Goal: Task Accomplishment & Management: Use online tool/utility

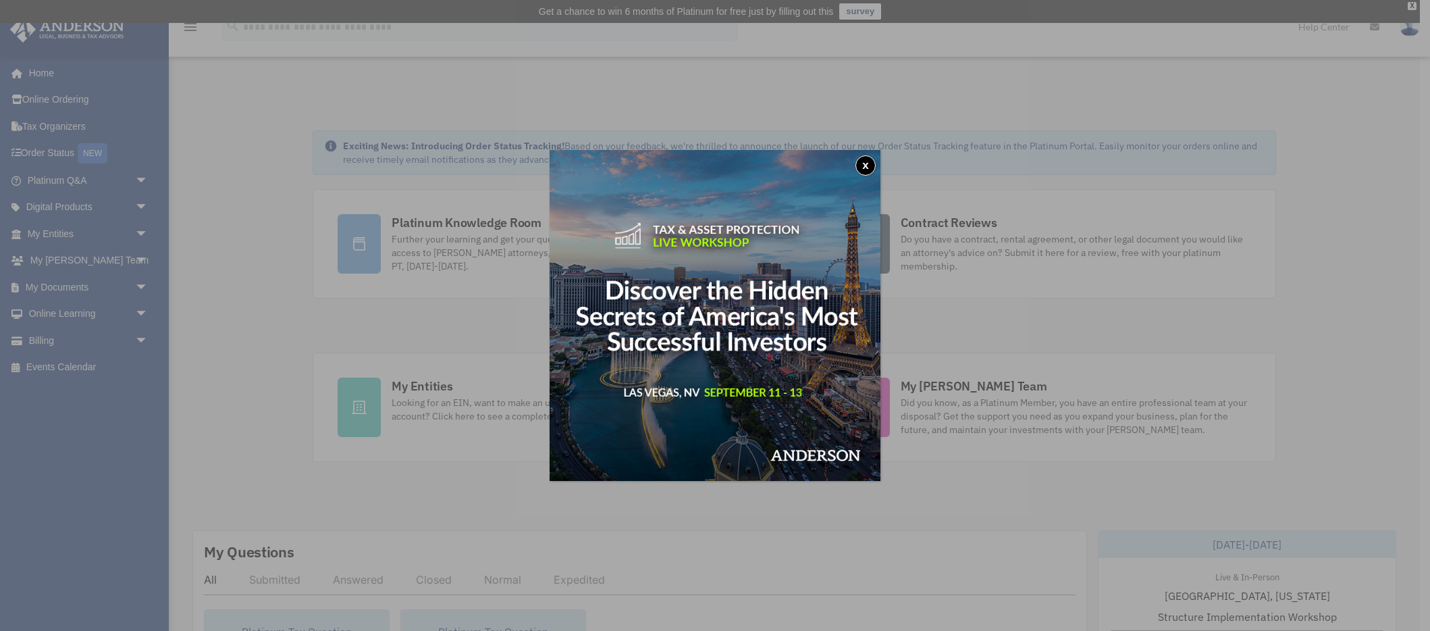
click at [870, 155] on img at bounding box center [715, 315] width 331 height 331
click at [863, 167] on button "x" at bounding box center [865, 165] width 20 height 20
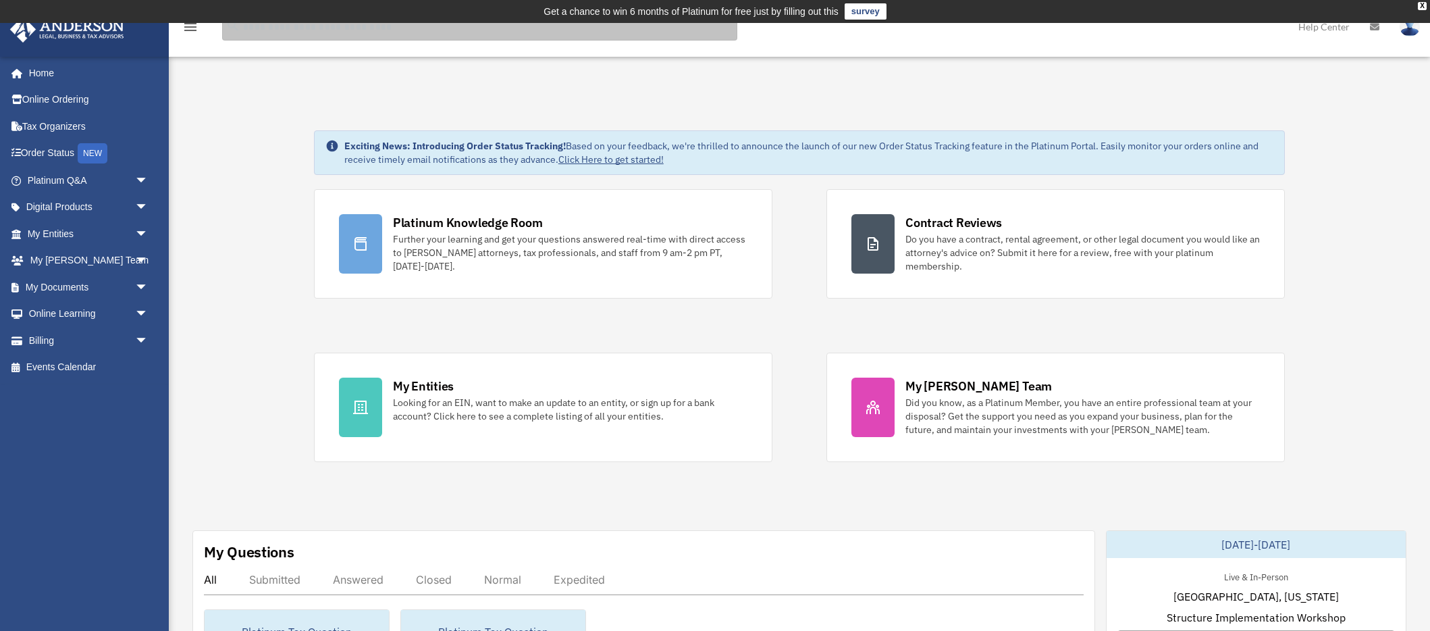
click at [311, 32] on input "search" at bounding box center [479, 27] width 515 height 27
type input "**********"
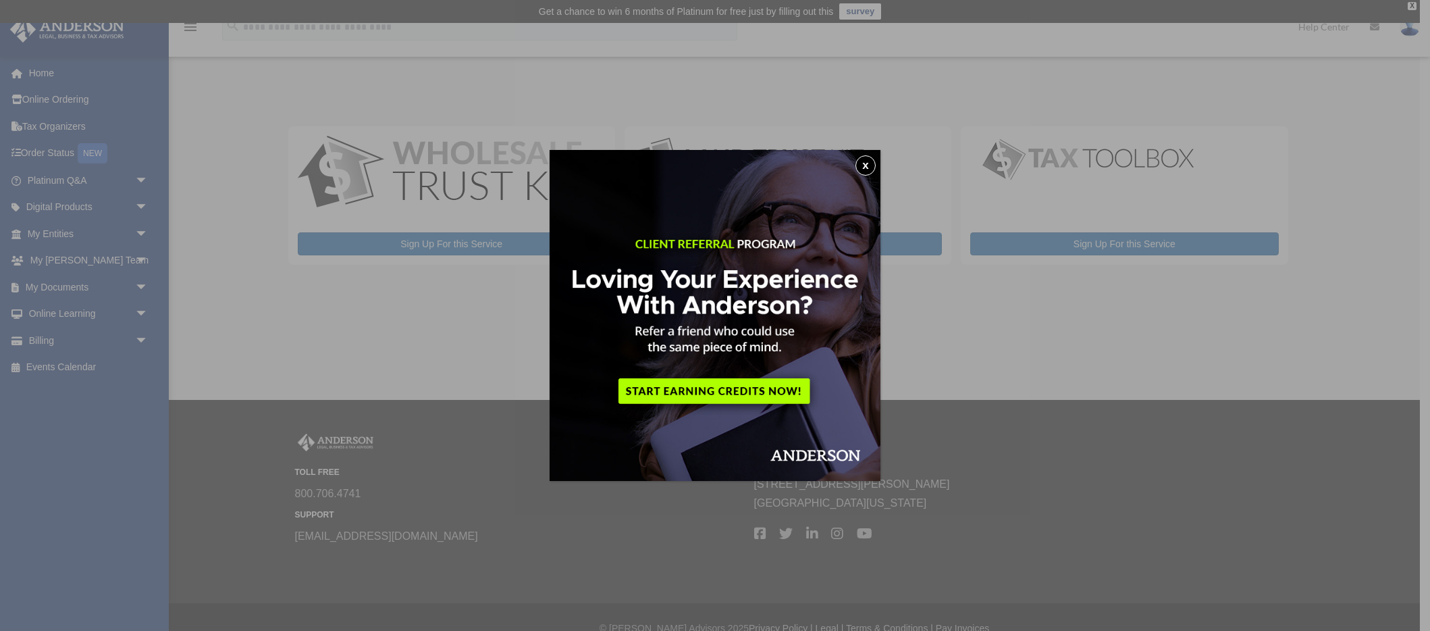
click at [864, 167] on button "x" at bounding box center [865, 165] width 20 height 20
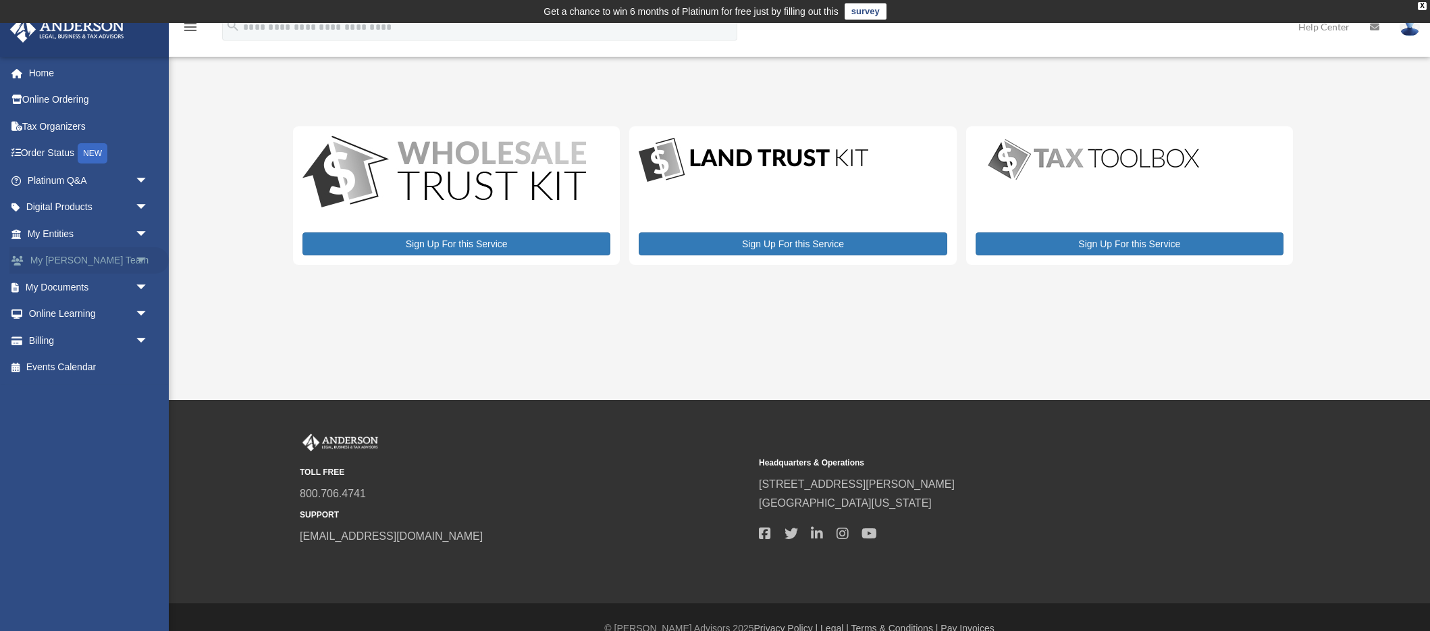
click at [144, 259] on span "arrow_drop_down" at bounding box center [148, 261] width 27 height 28
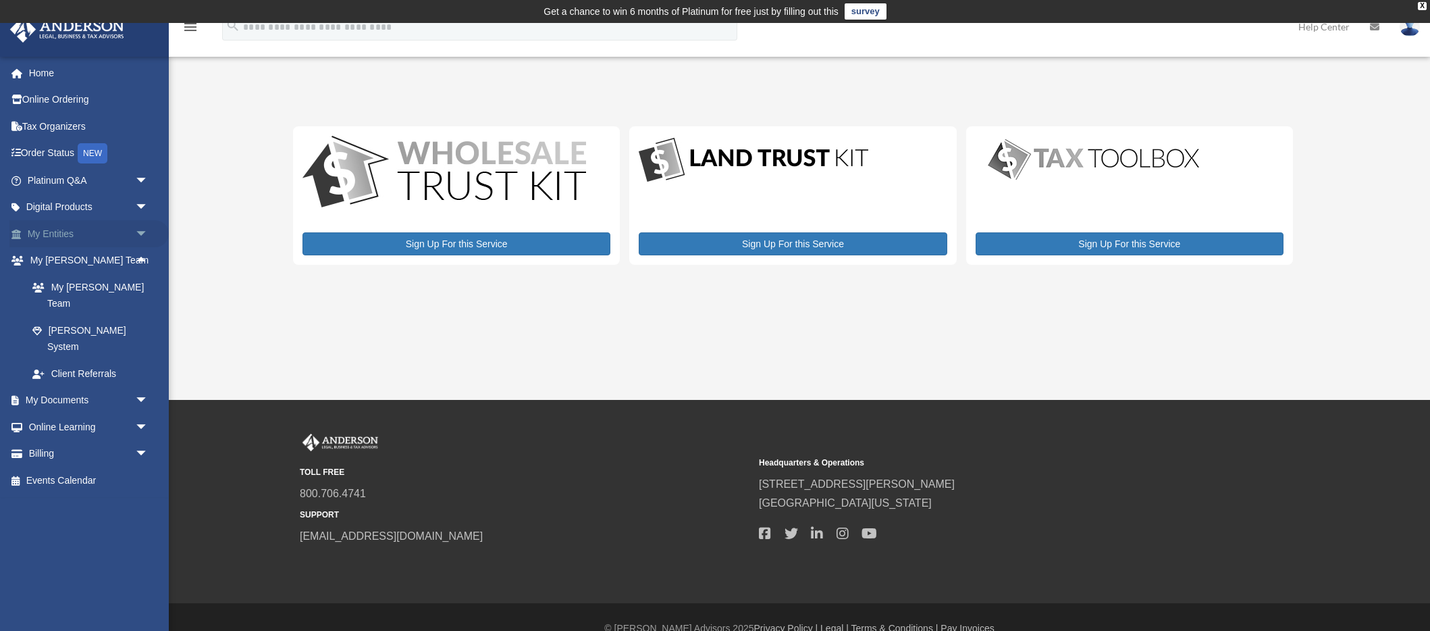
click at [141, 234] on span "arrow_drop_down" at bounding box center [148, 234] width 27 height 28
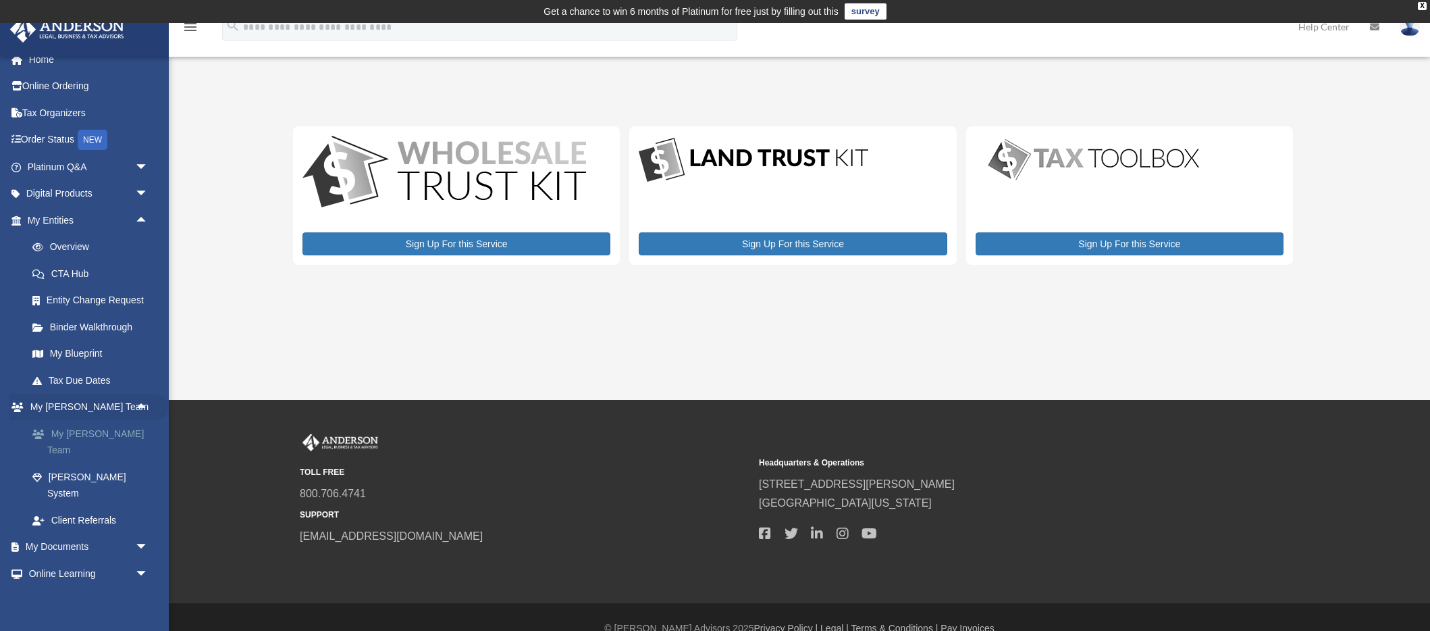
scroll to position [16, 0]
click at [140, 216] on span "arrow_drop_up" at bounding box center [148, 218] width 27 height 28
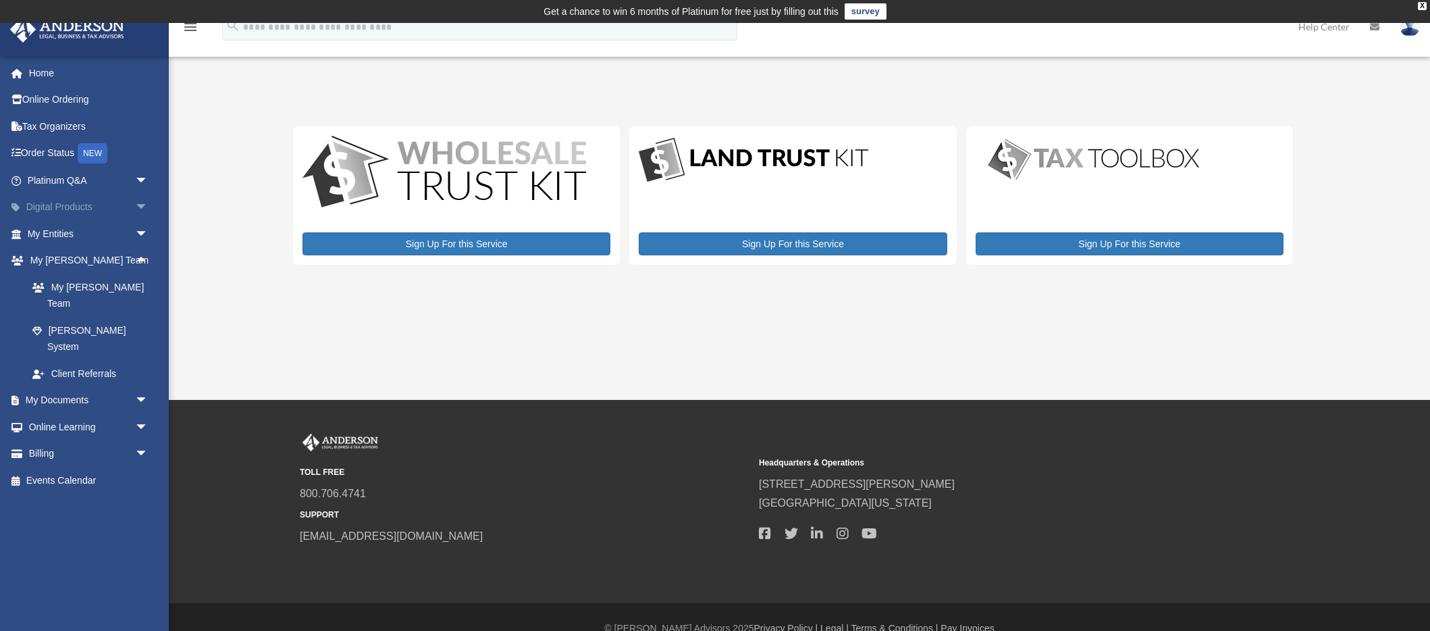
scroll to position [0, 0]
click at [140, 258] on span "arrow_drop_up" at bounding box center [148, 261] width 27 height 28
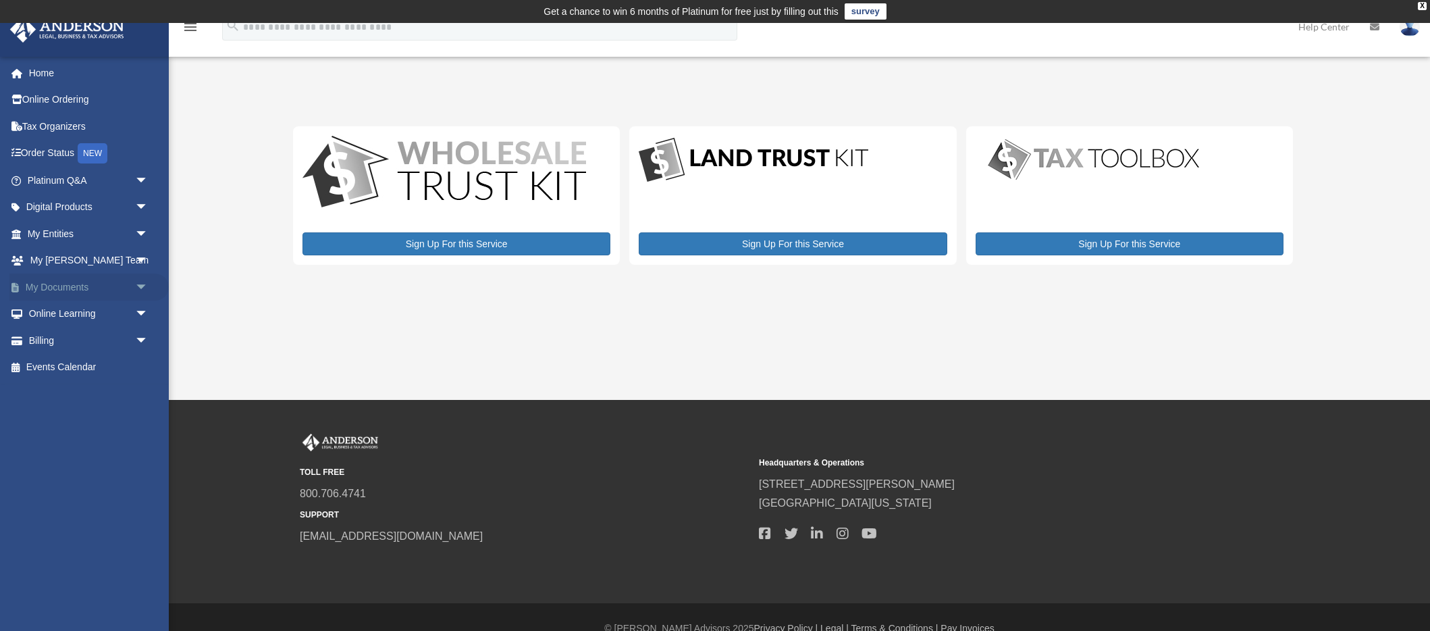
click at [138, 292] on span "arrow_drop_down" at bounding box center [148, 287] width 27 height 28
click at [101, 324] on link "Box" at bounding box center [94, 313] width 150 height 27
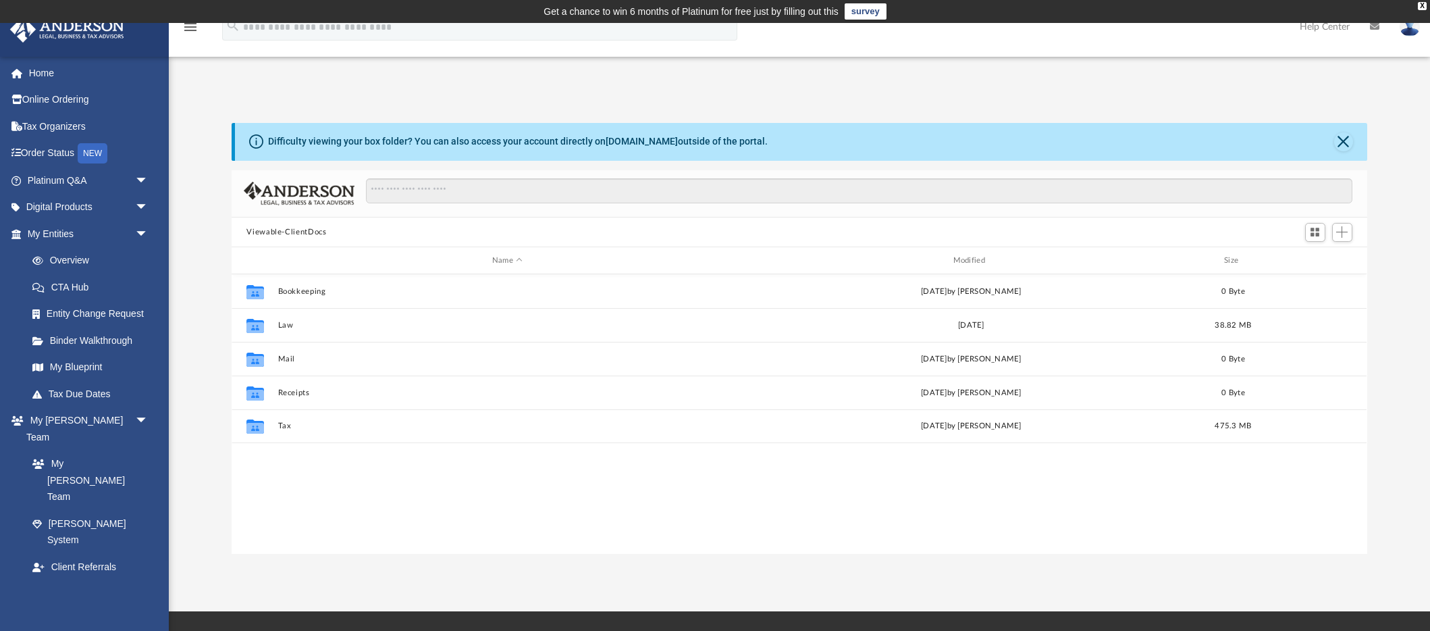
scroll to position [307, 1135]
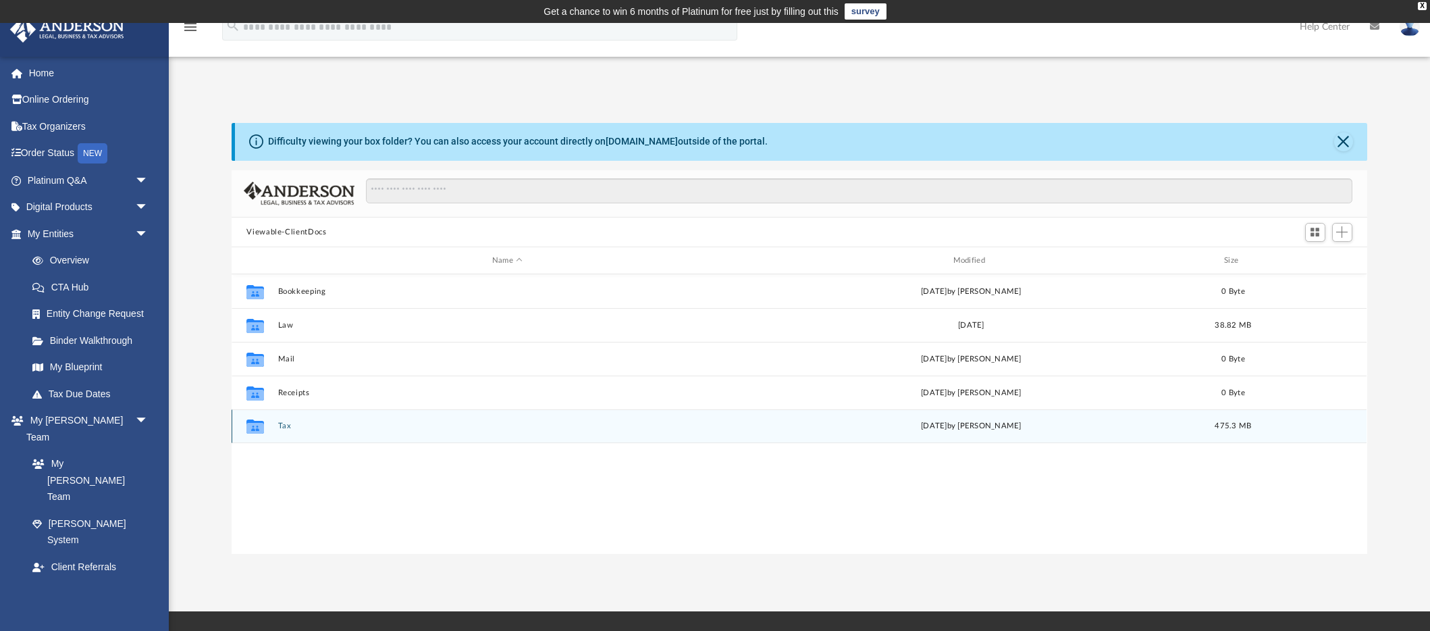
click at [286, 425] on button "Tax" at bounding box center [507, 426] width 458 height 9
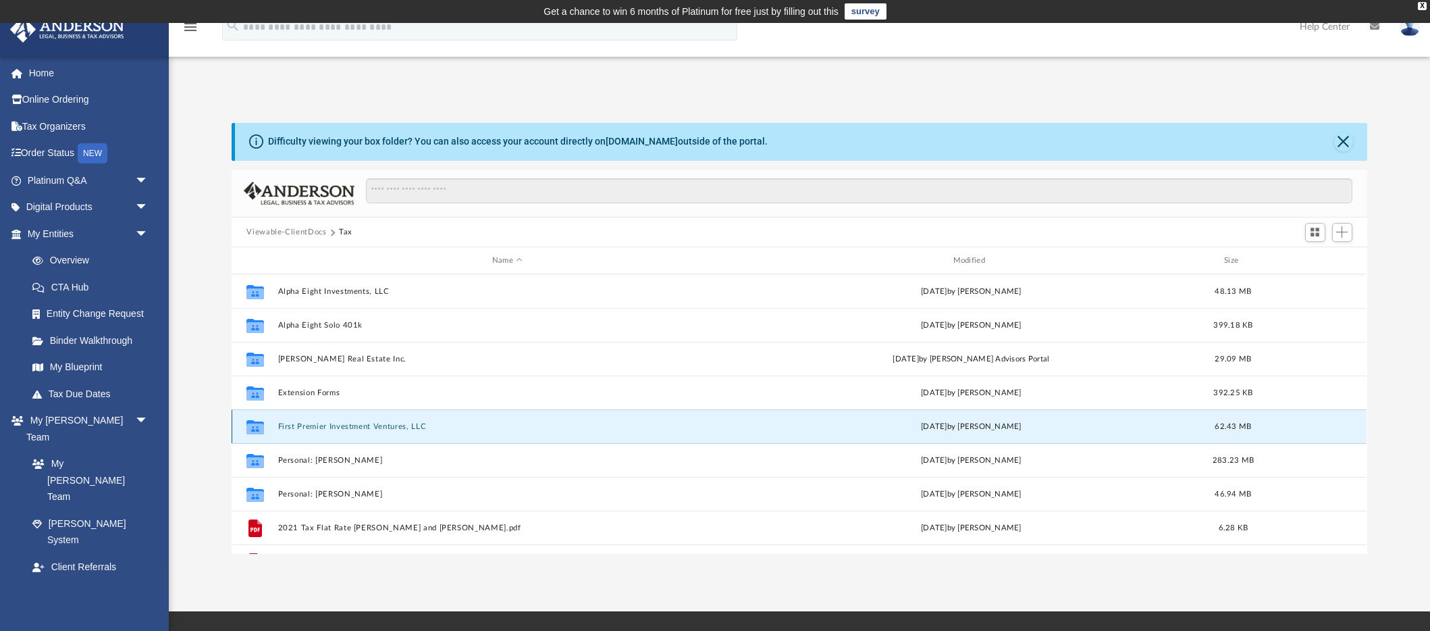
click at [350, 427] on button "First Premier Investment Ventures, LLC" at bounding box center [507, 426] width 458 height 9
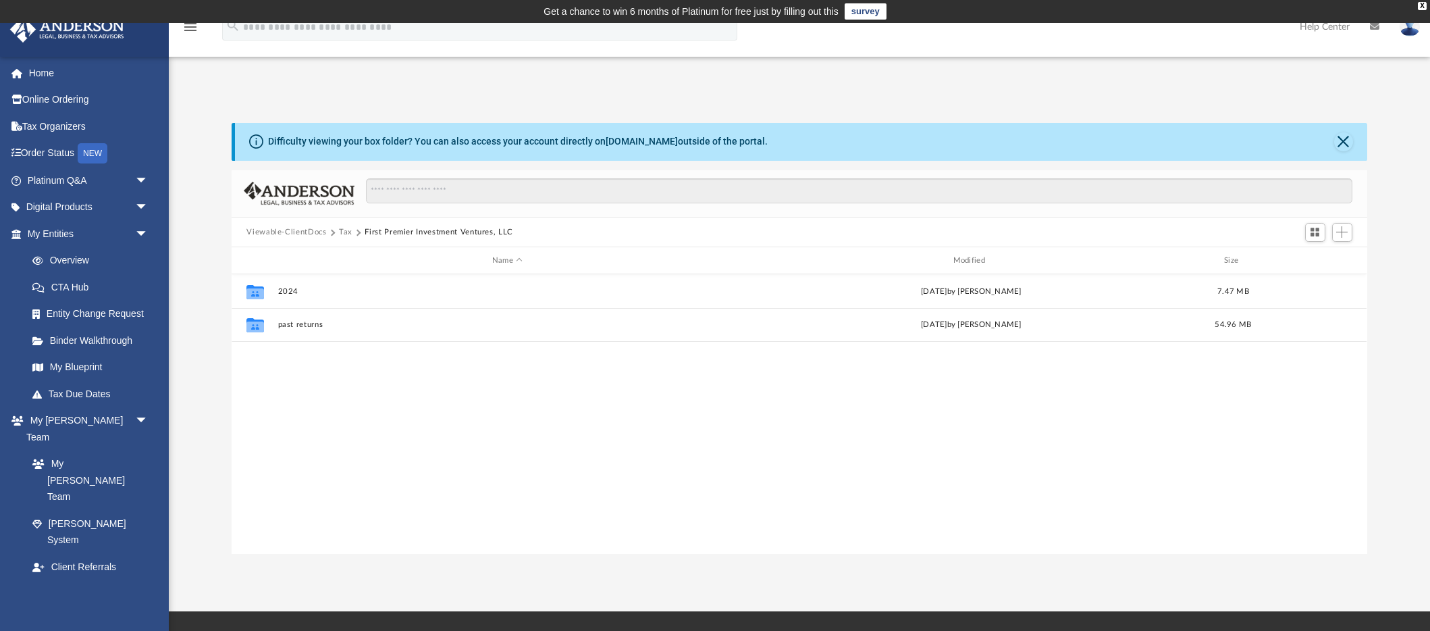
click at [349, 427] on div "Collaborated Folder 2024 Mon Jun 30 2025 by Emely Villa 7.47 MB Collaborated Fo…" at bounding box center [799, 414] width 1135 height 280
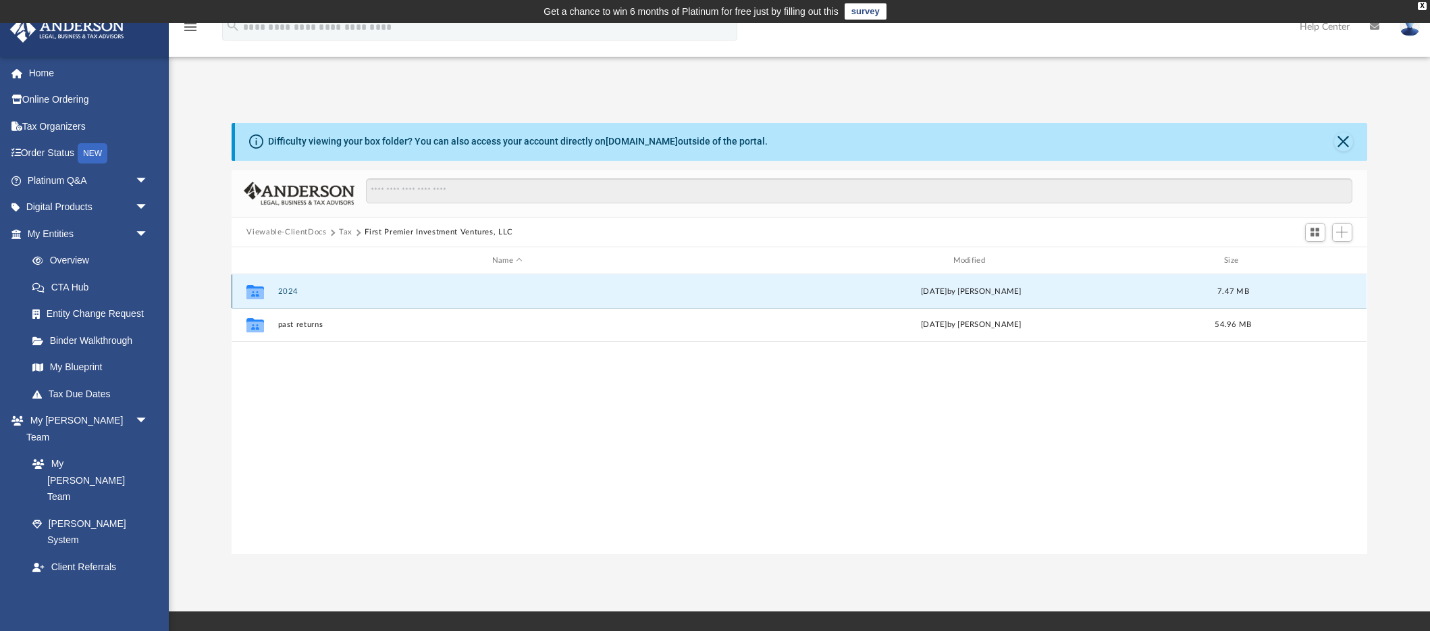
click at [290, 294] on button "2024" at bounding box center [507, 291] width 458 height 9
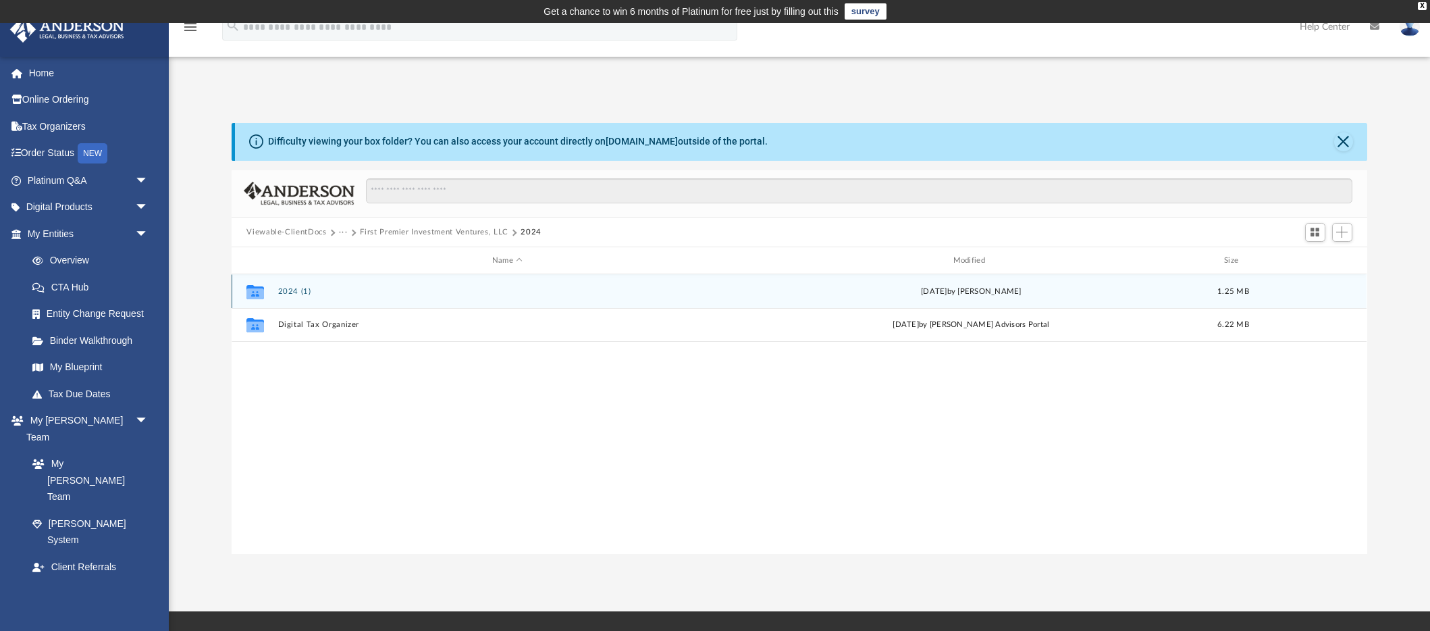
click at [290, 294] on button "2024 (1)" at bounding box center [507, 291] width 458 height 9
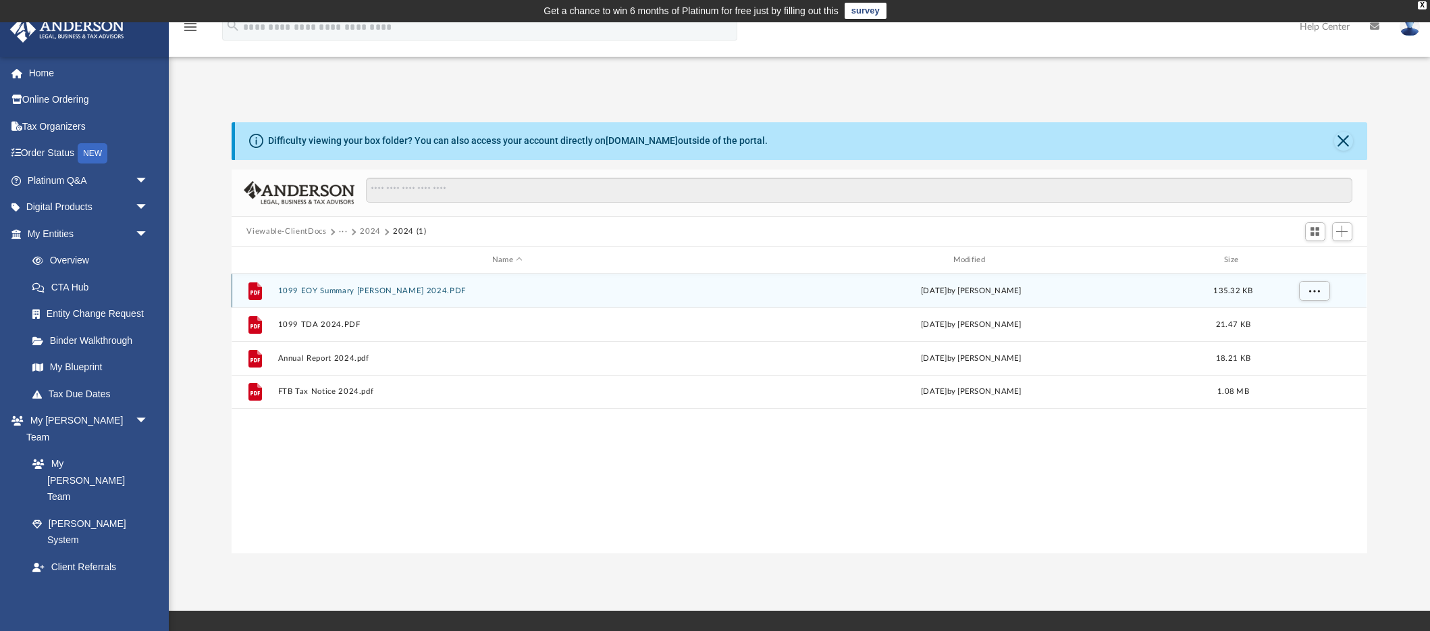
scroll to position [0, 0]
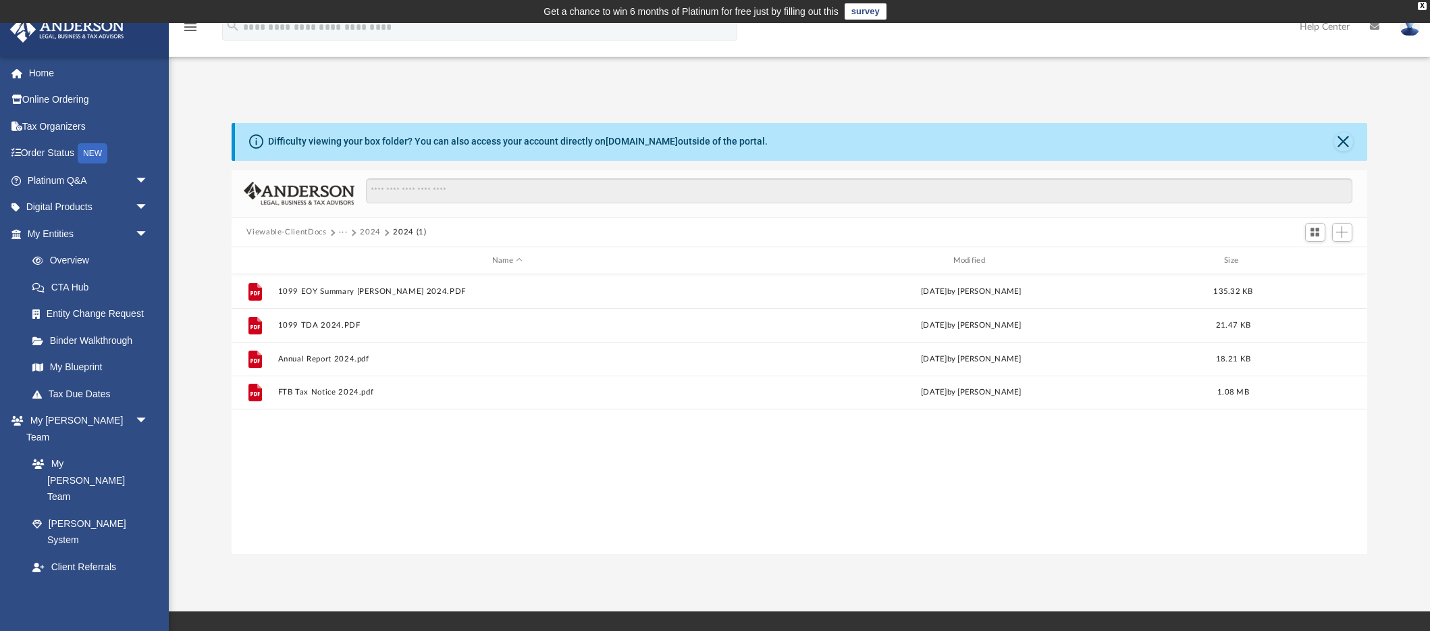
click at [1292, 88] on div "App cmikecarey@gmail.com Sign Out cmikecarey@gmail.com Home Online Ordering Tax…" at bounding box center [715, 317] width 1430 height 474
click at [1425, 7] on div "X" at bounding box center [1422, 6] width 9 height 8
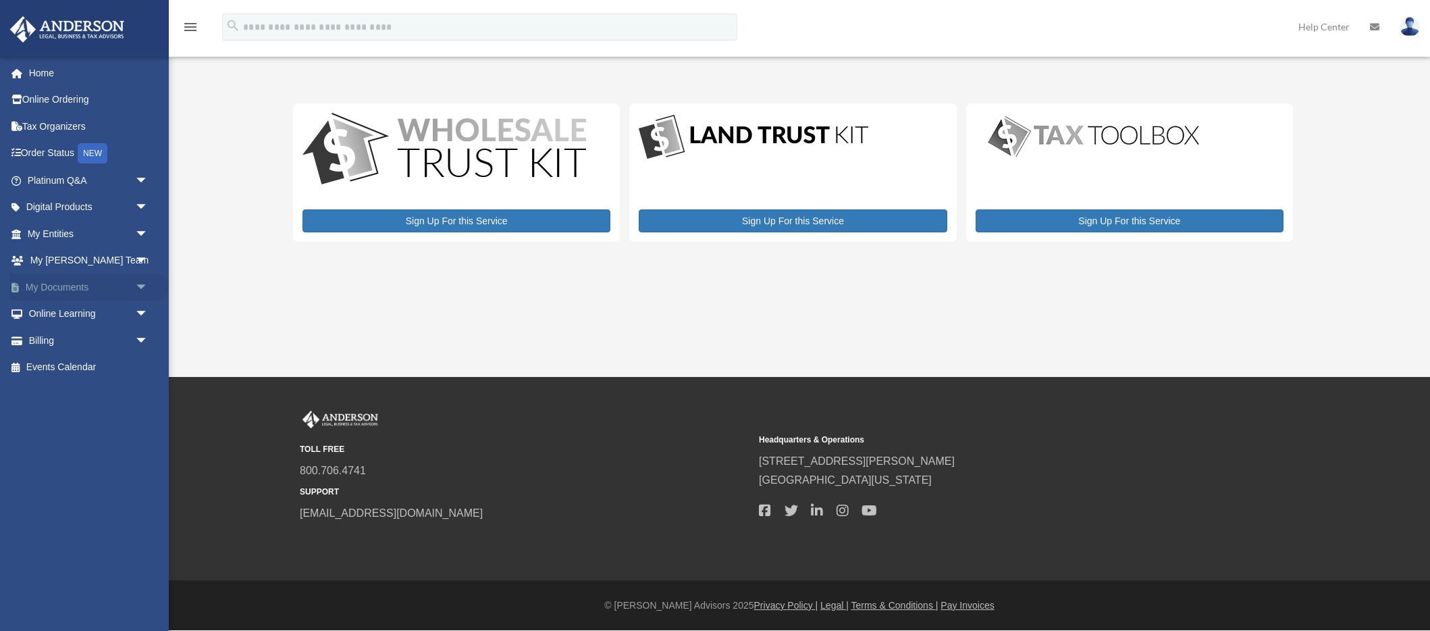
click at [103, 286] on link "My Documents arrow_drop_down" at bounding box center [88, 286] width 159 height 27
click at [102, 285] on link "My Documents arrow_drop_down" at bounding box center [88, 286] width 159 height 27
click at [142, 292] on span "arrow_drop_down" at bounding box center [148, 287] width 27 height 28
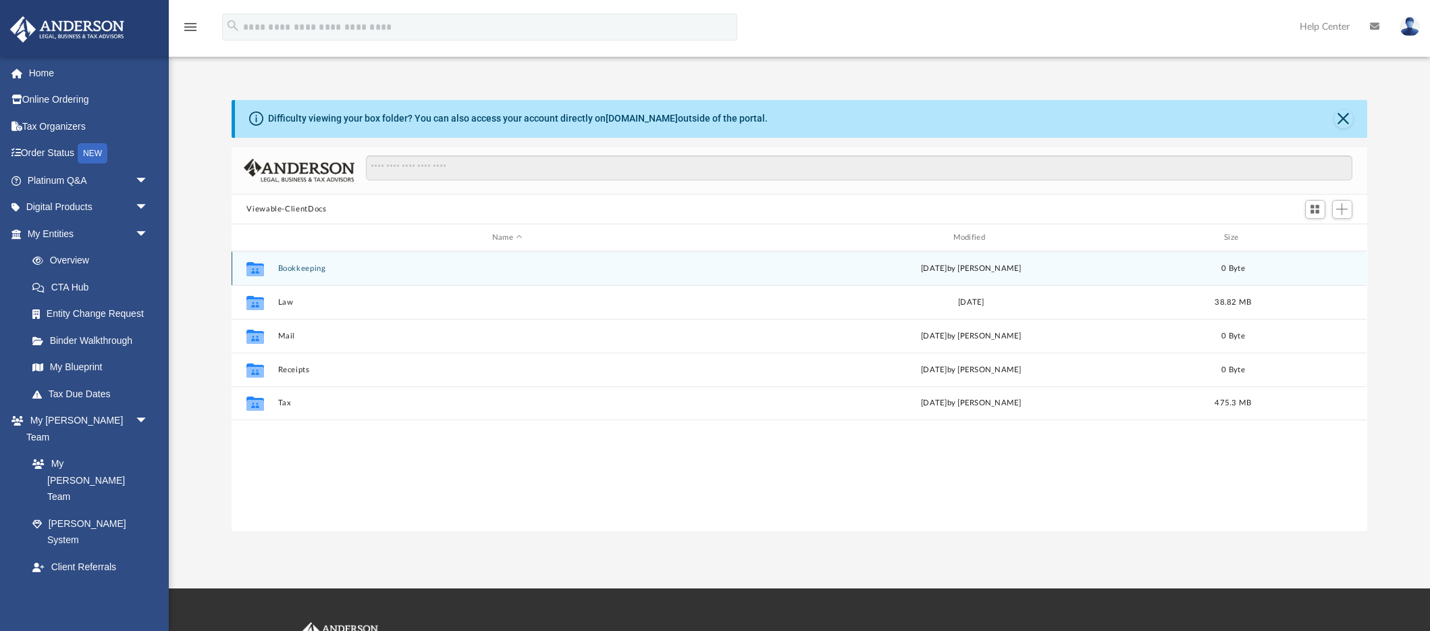
scroll to position [307, 1135]
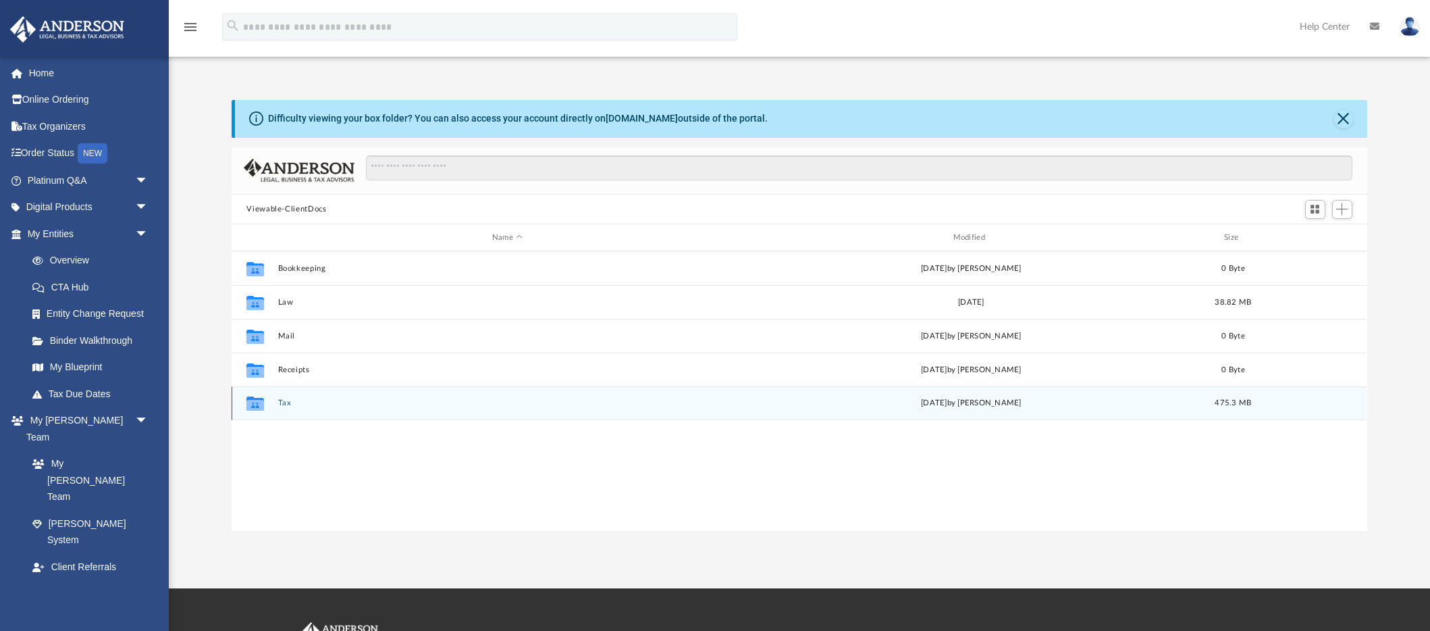
click at [279, 403] on button "Tax" at bounding box center [507, 403] width 458 height 9
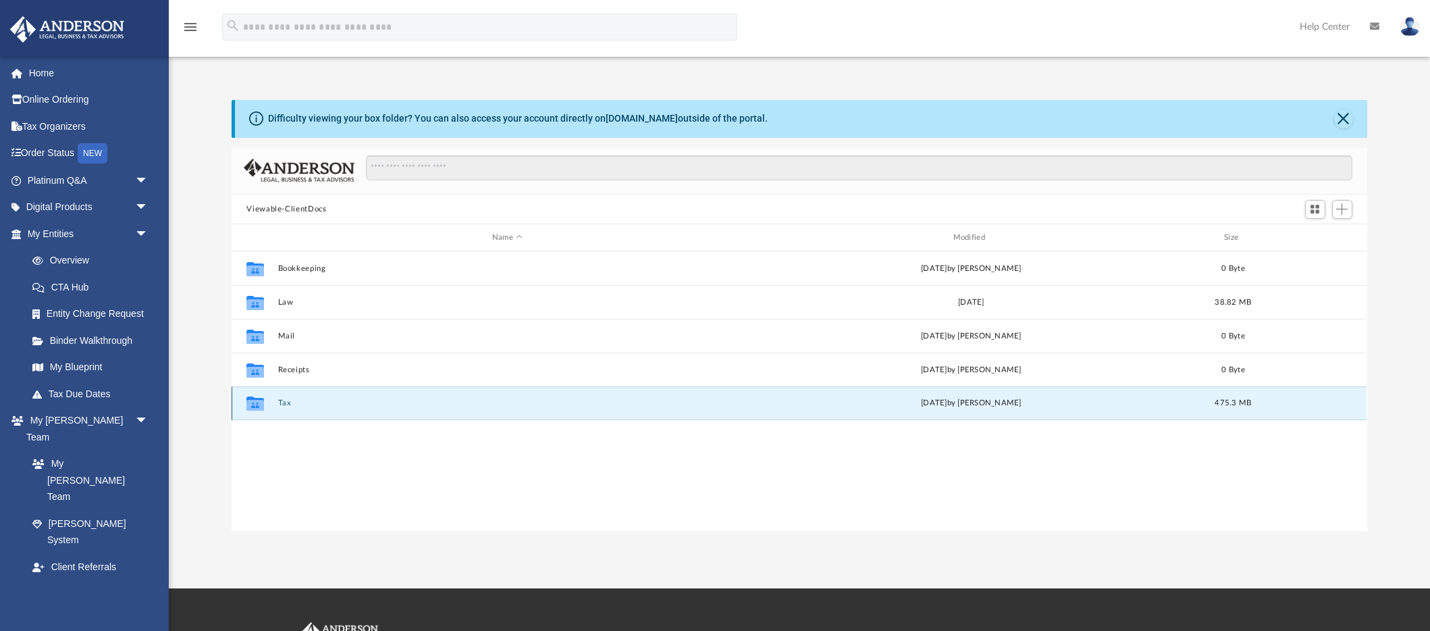
click at [279, 403] on button "Tax" at bounding box center [507, 403] width 458 height 9
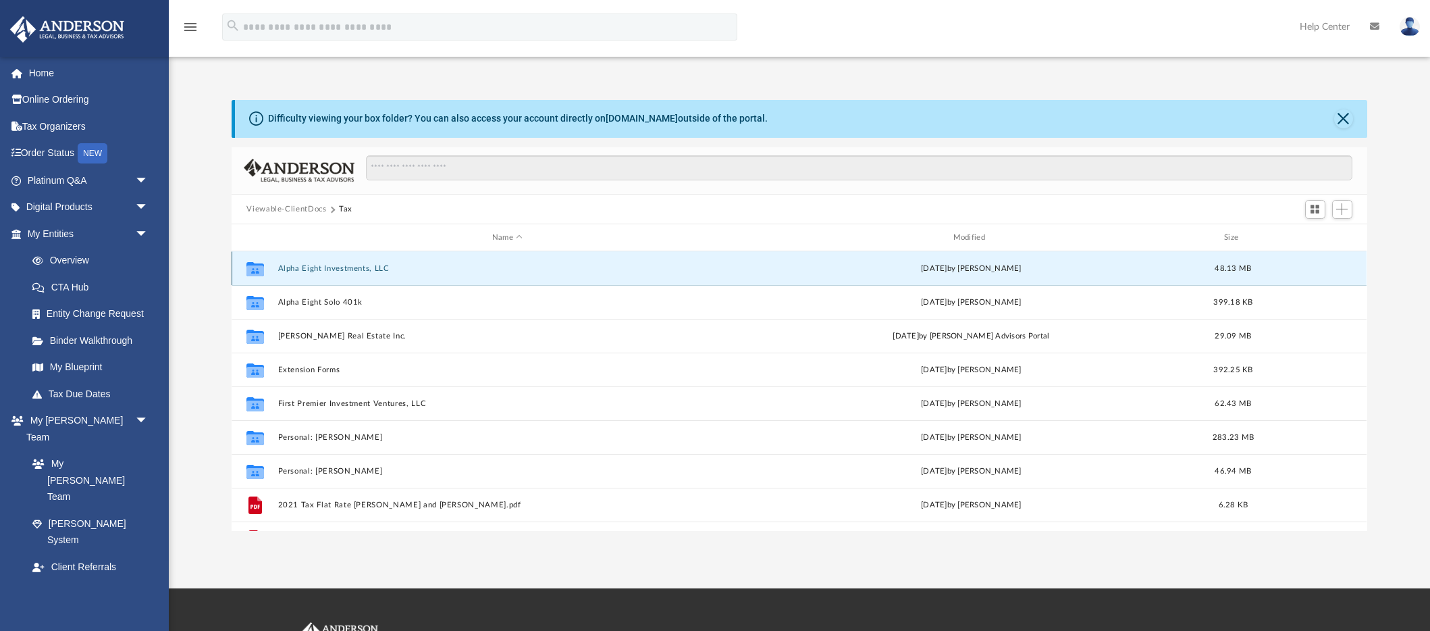
click at [350, 271] on button "Alpha Eight Investments, LLC" at bounding box center [507, 268] width 458 height 9
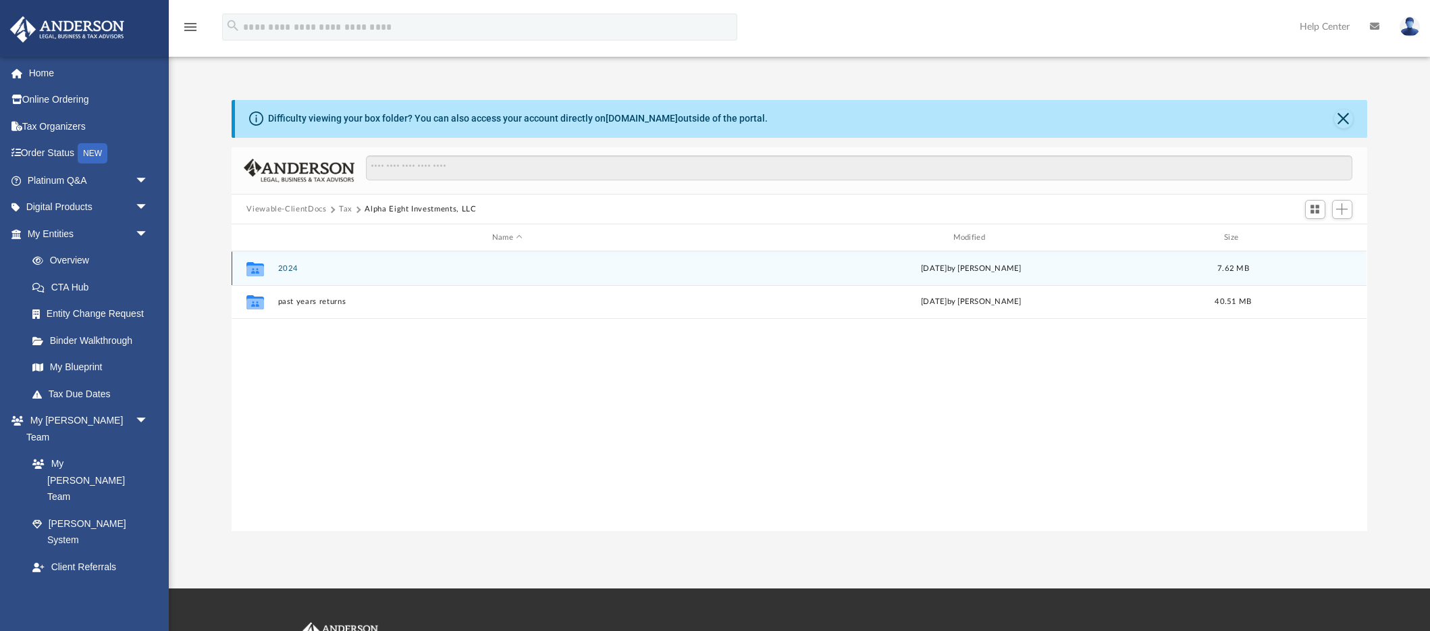
click at [286, 265] on button "2024" at bounding box center [507, 268] width 458 height 9
click at [302, 264] on button "Digital Tax Organizer" at bounding box center [507, 268] width 458 height 9
click at [276, 271] on div "Collaborated Folder 2024 Fri Aug 1 2025 by Trisha Cullinane 7.62 MB" at bounding box center [799, 268] width 1135 height 34
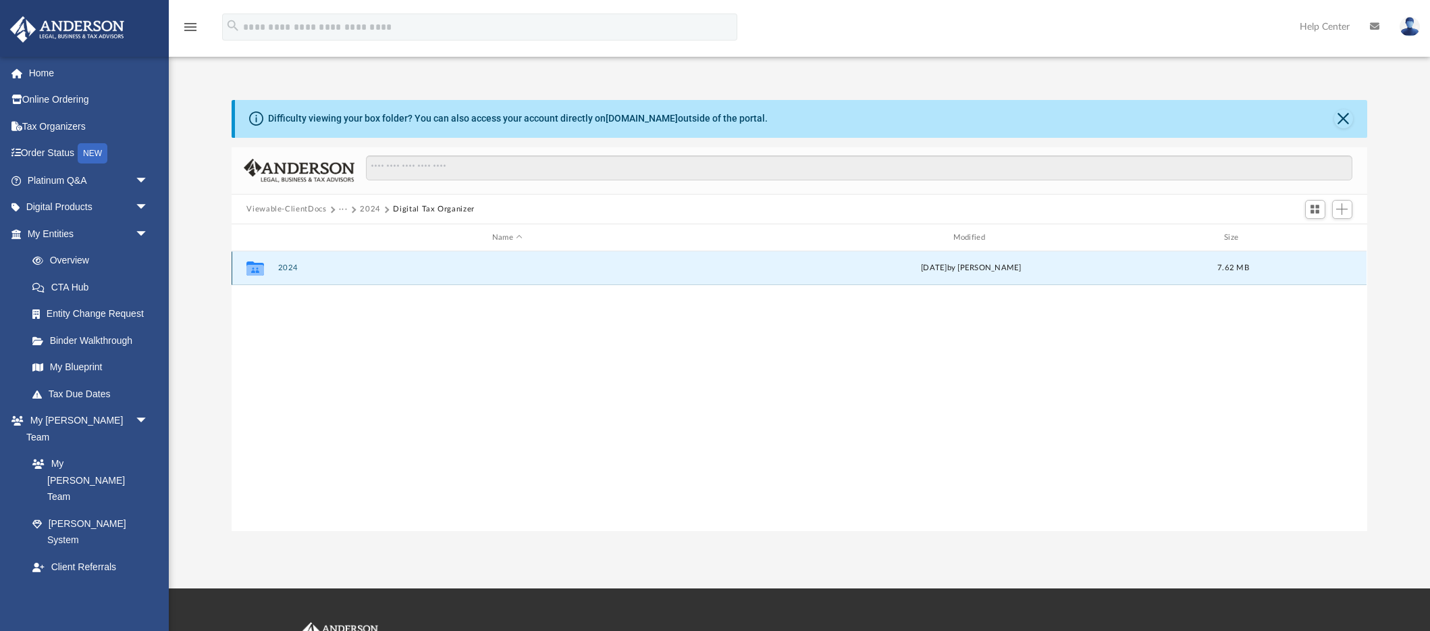
click at [291, 267] on button "2024" at bounding box center [507, 268] width 458 height 9
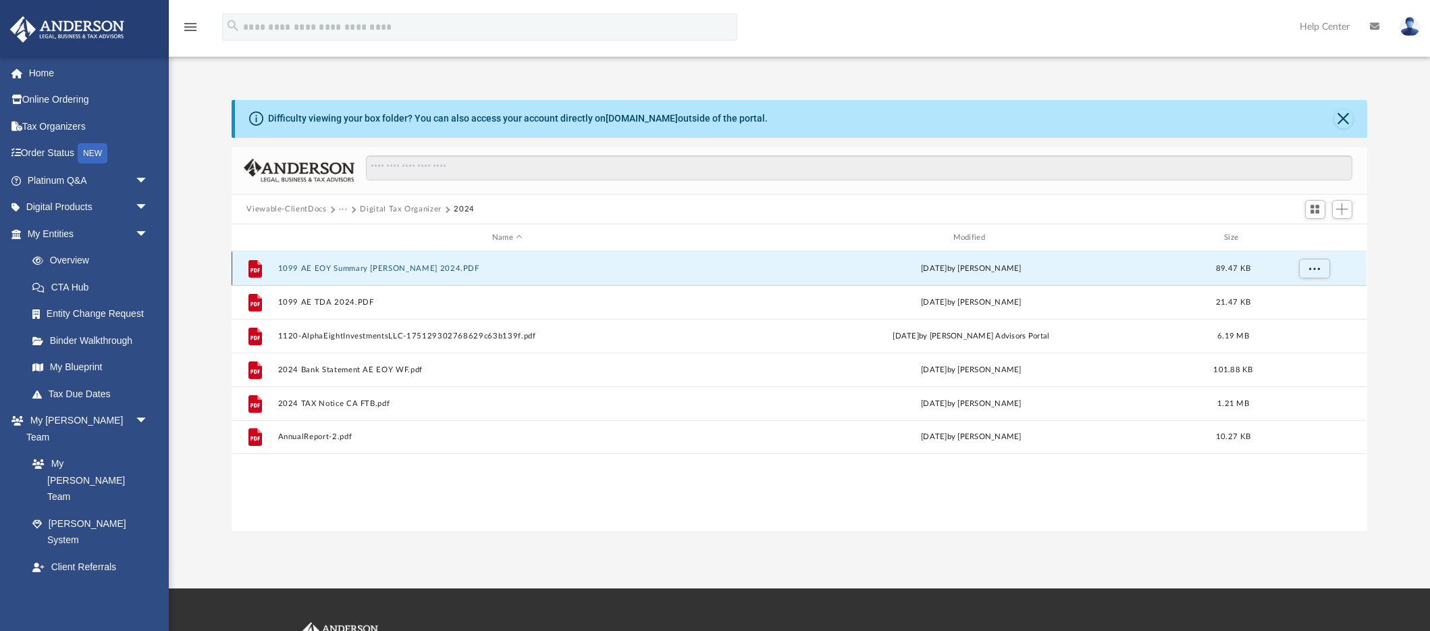
click at [381, 268] on button "1099 AE EOY Summary Charles Scwabb 2024.PDF" at bounding box center [507, 268] width 458 height 9
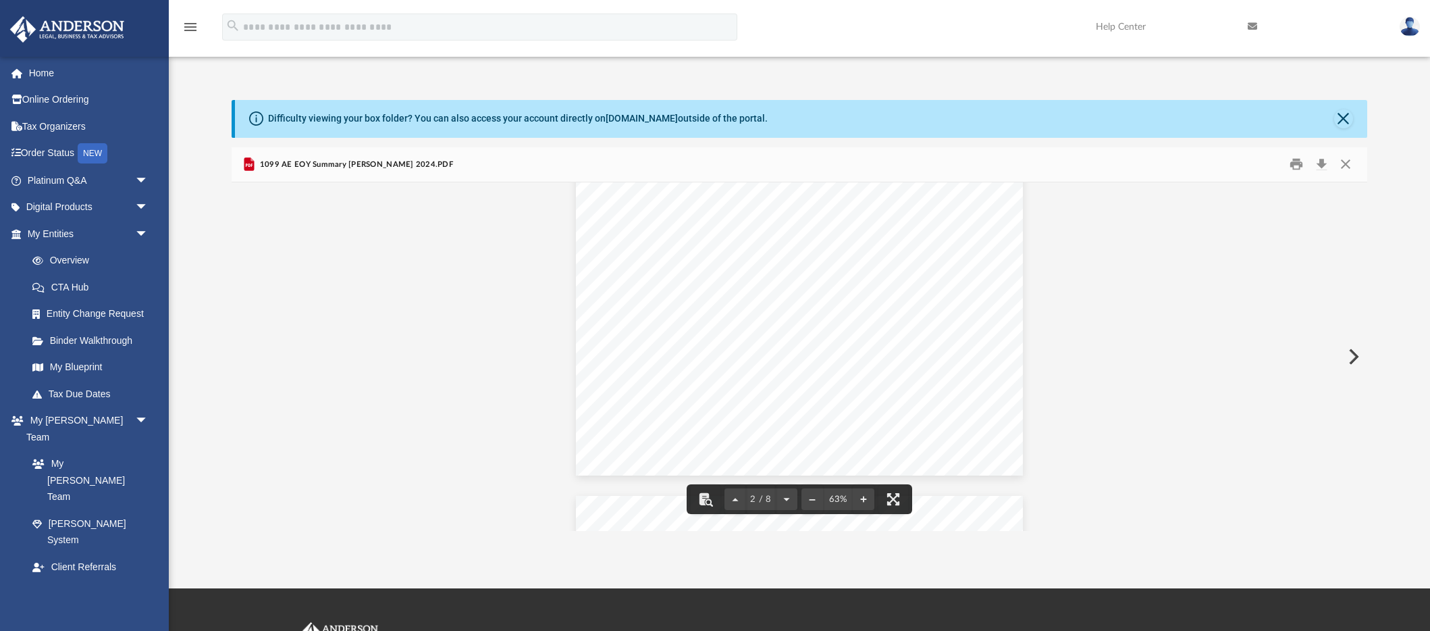
scroll to position [0, 0]
click at [1345, 167] on button "Close" at bounding box center [1345, 164] width 24 height 21
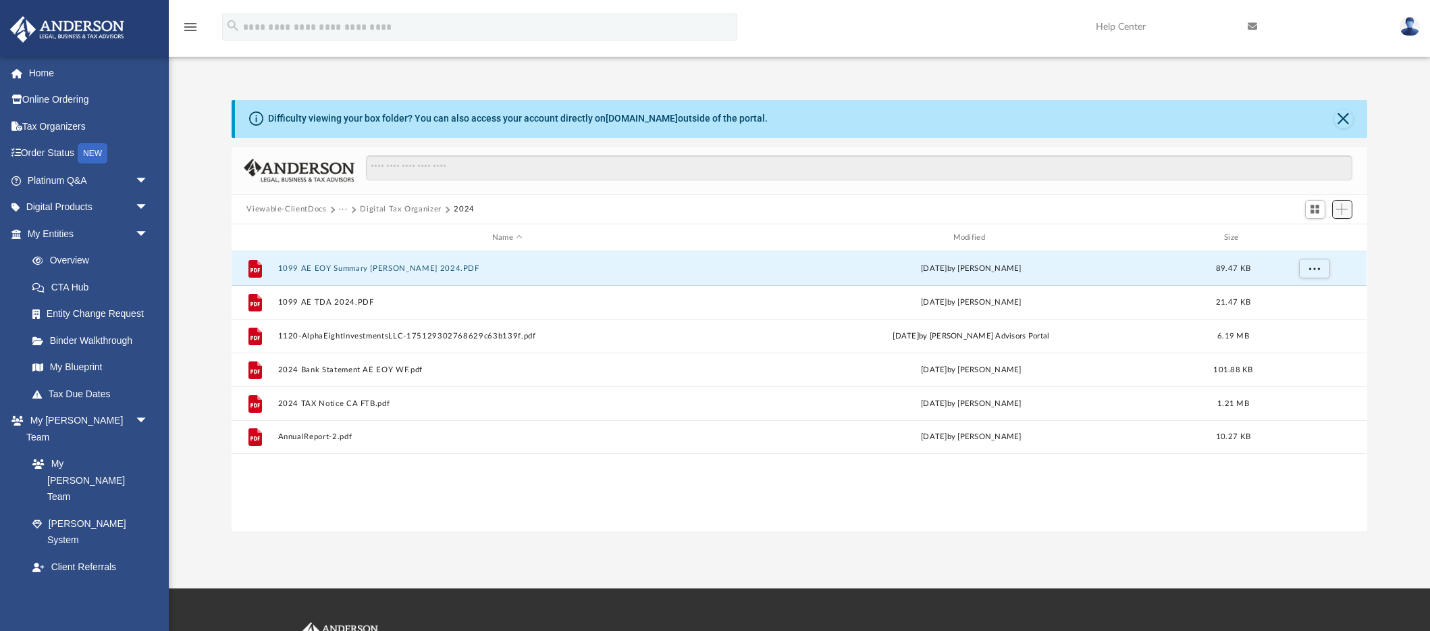
click at [1350, 211] on button "Add" at bounding box center [1342, 209] width 20 height 19
click at [1330, 239] on li "Upload" at bounding box center [1323, 237] width 43 height 14
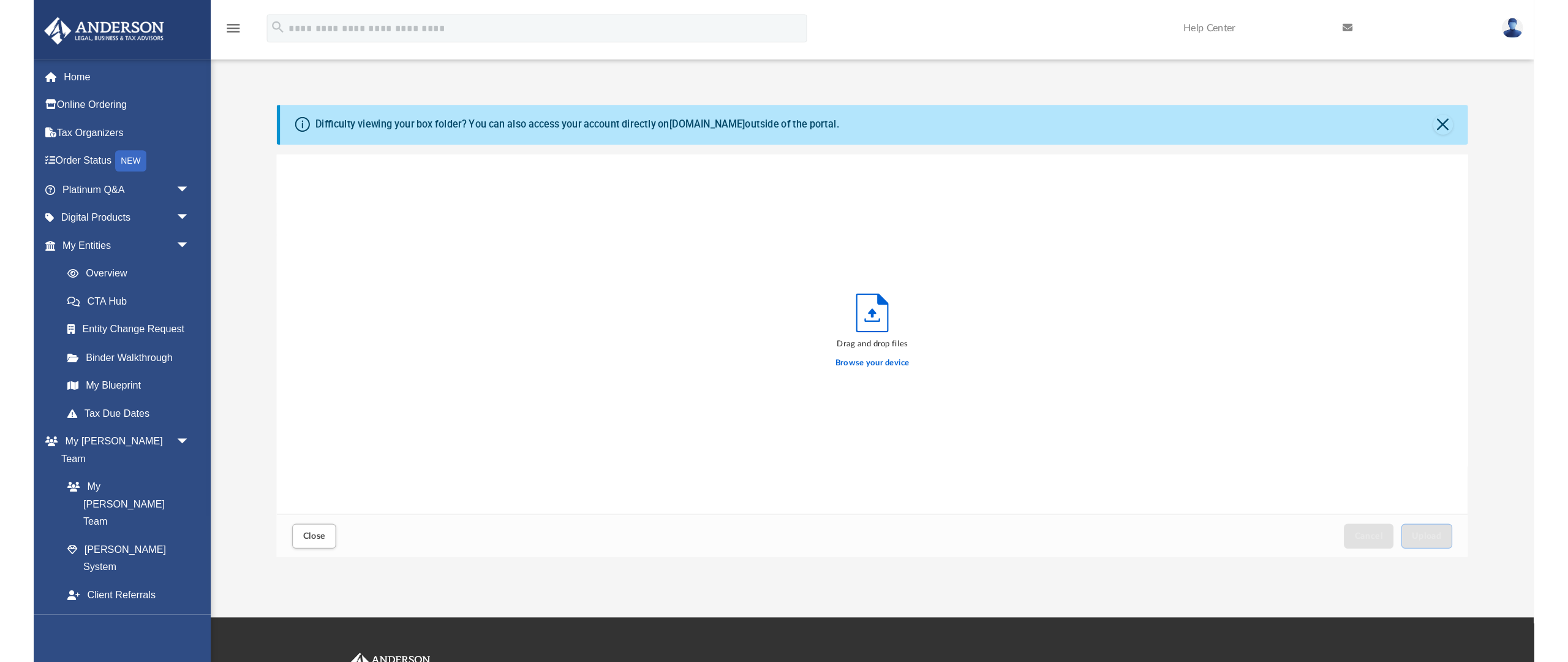
scroll to position [311, 1030]
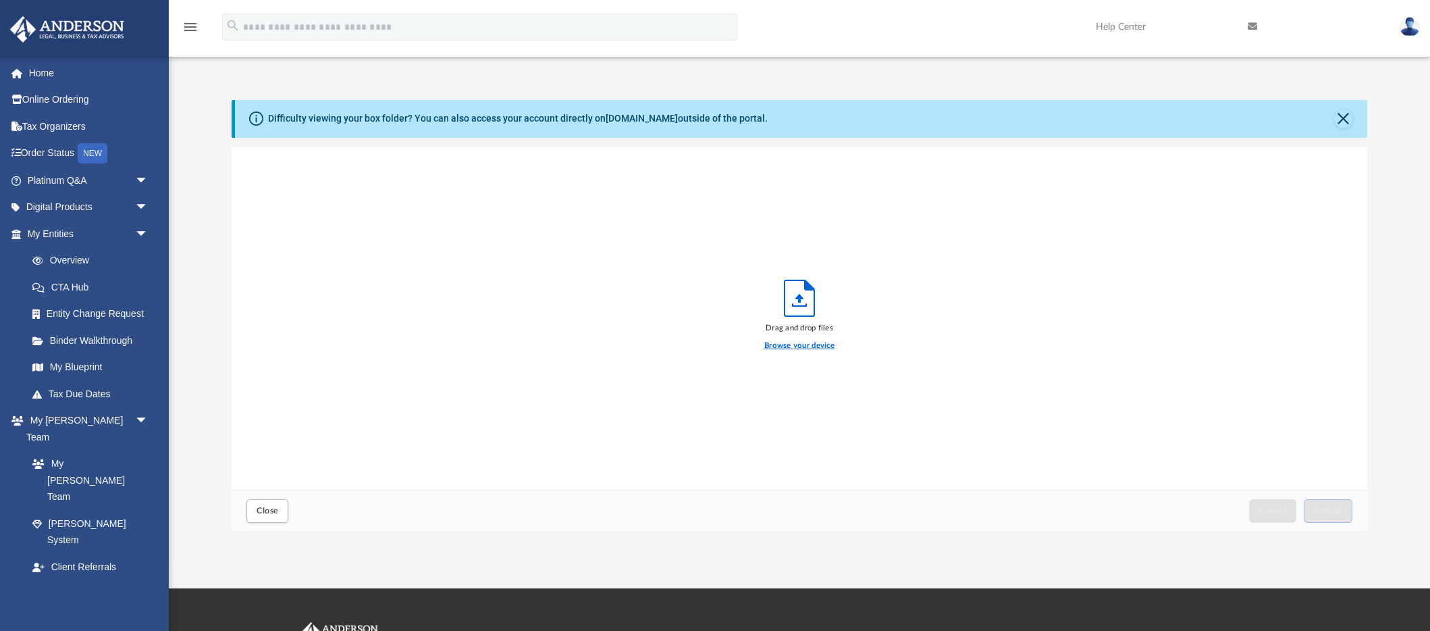
click at [803, 346] on label "Browse your device" at bounding box center [799, 346] width 70 height 12
click at [0, 0] on input "Browse your device" at bounding box center [0, 0] width 0 height 0
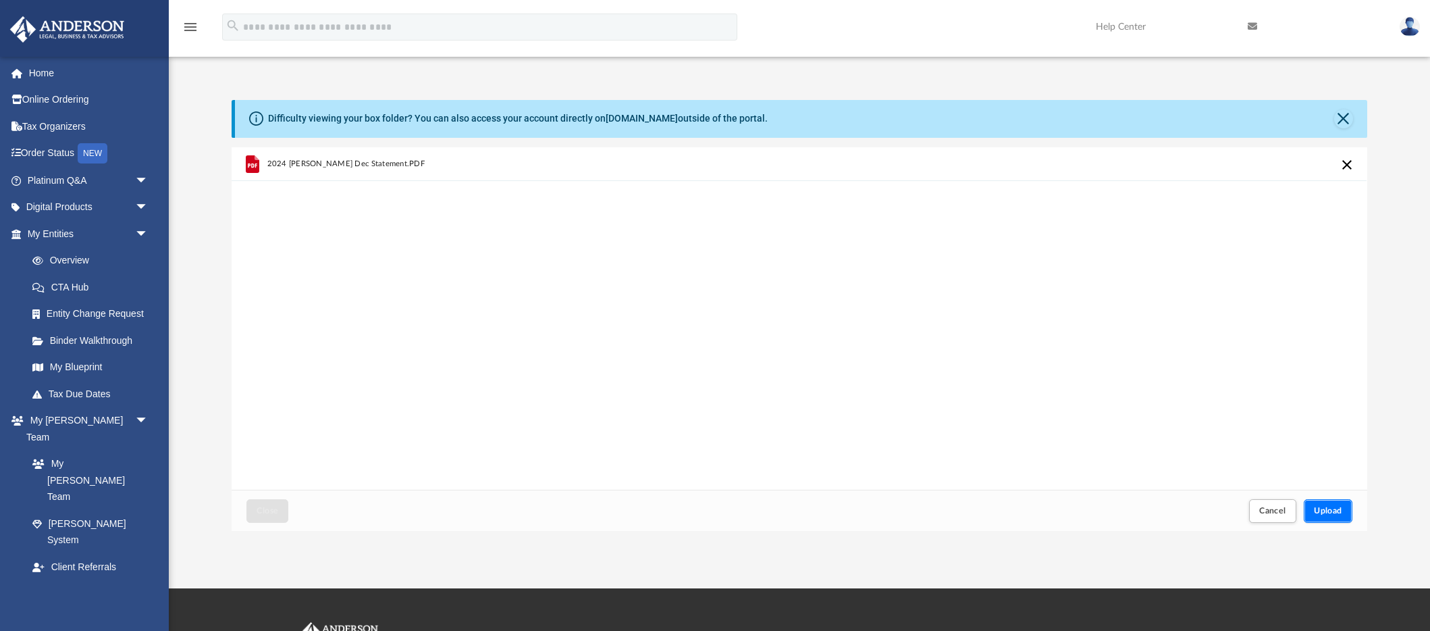
click at [1333, 507] on span "Upload" at bounding box center [1328, 510] width 28 height 8
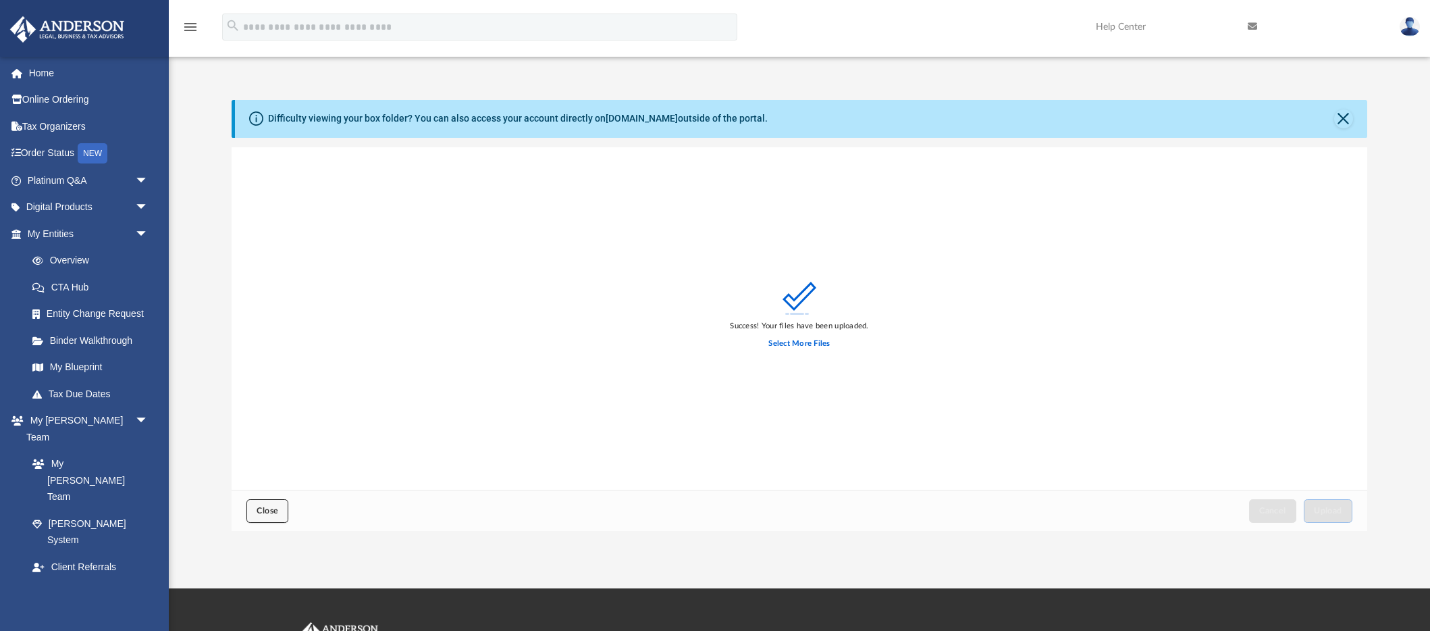
click at [272, 514] on span "Close" at bounding box center [268, 510] width 22 height 8
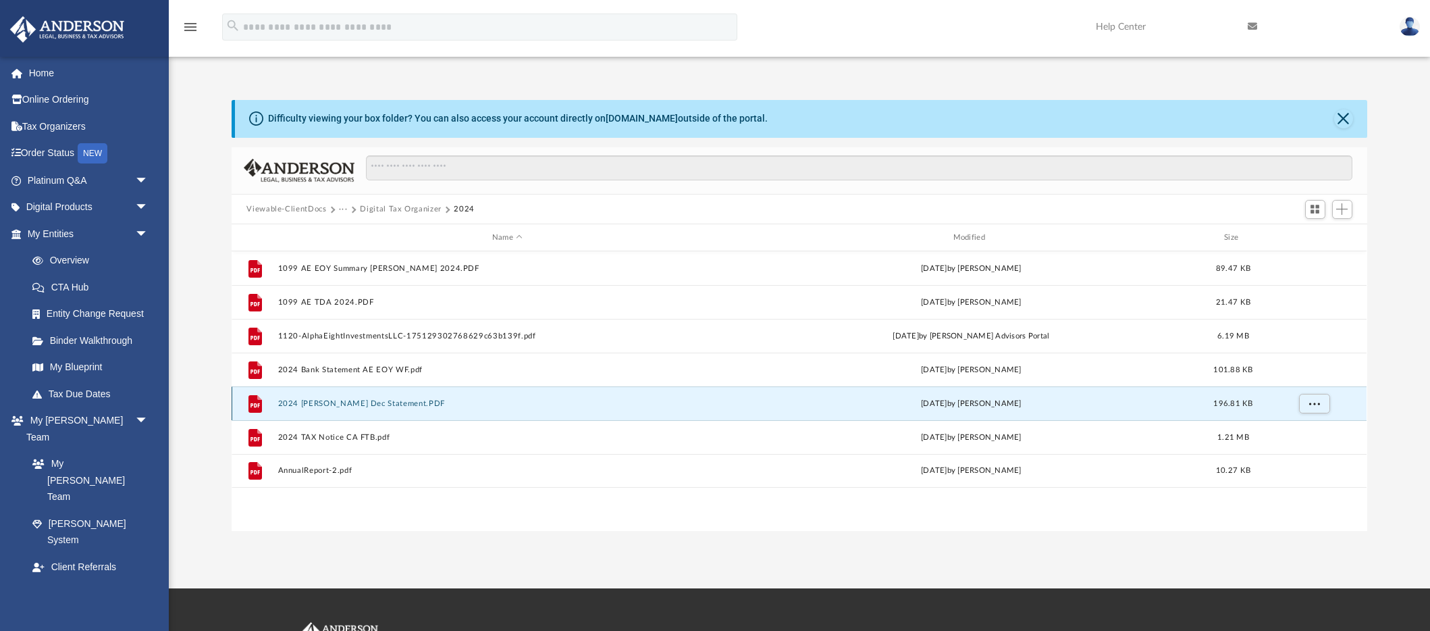
click at [352, 407] on button "2024 Charles Scwabb Dec Statement.PDF" at bounding box center [507, 403] width 458 height 9
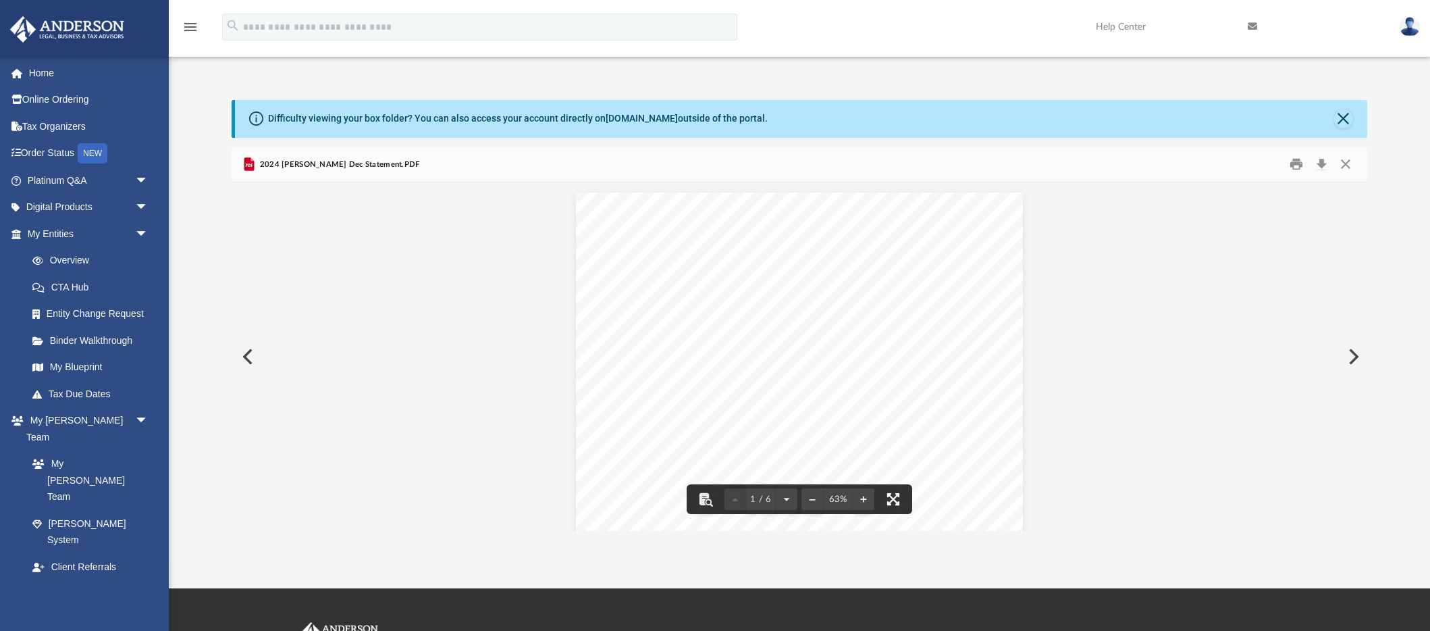
click at [893, 498] on button "File preview" at bounding box center [893, 499] width 30 height 30
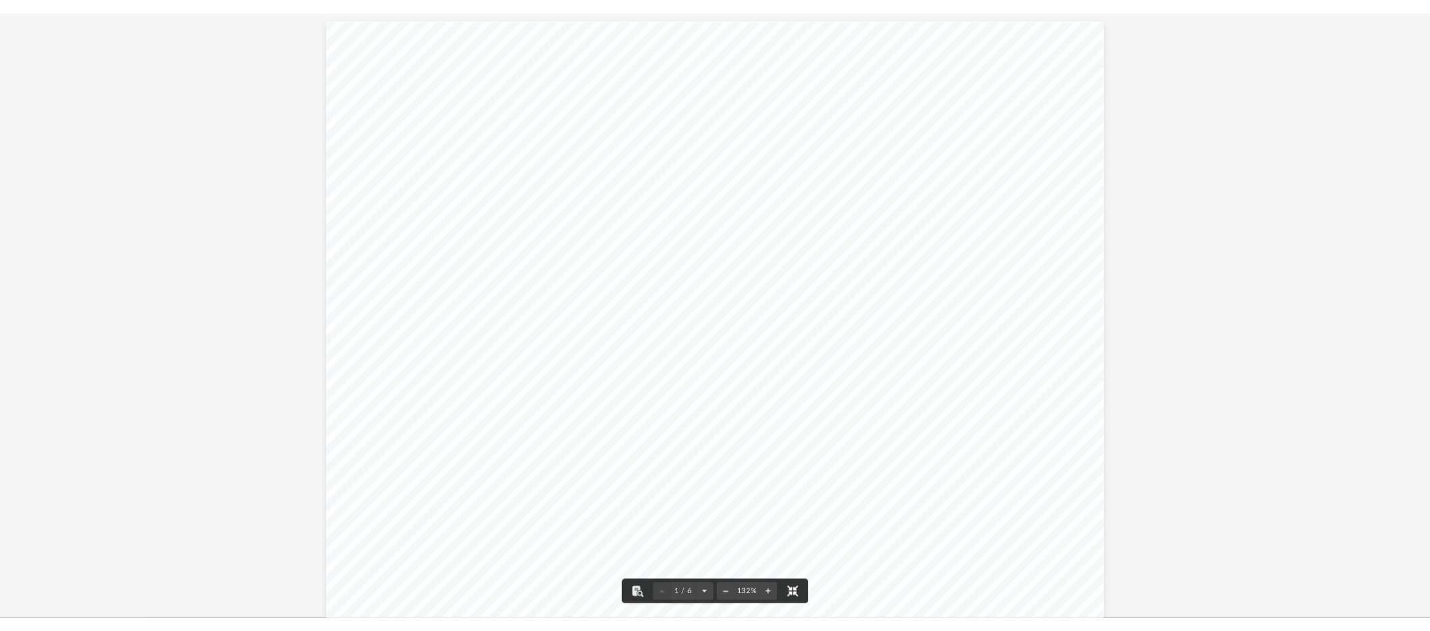
scroll to position [307, 1404]
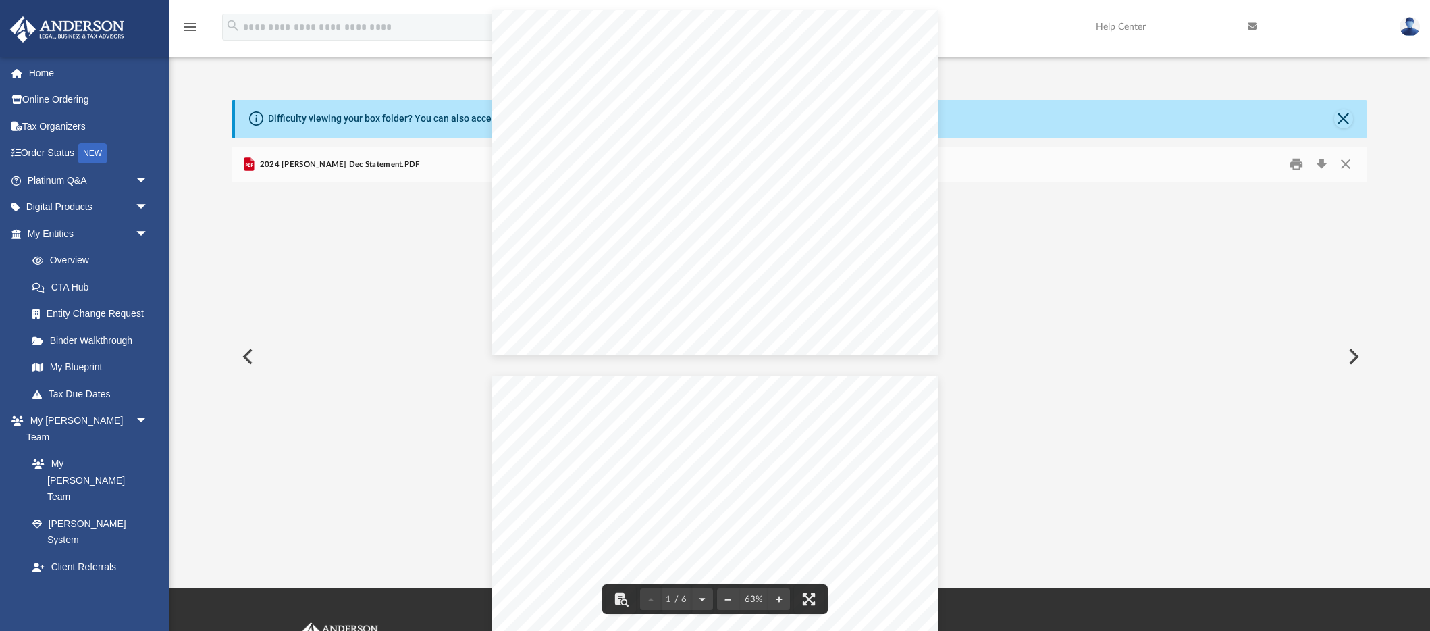
scroll to position [307, 1135]
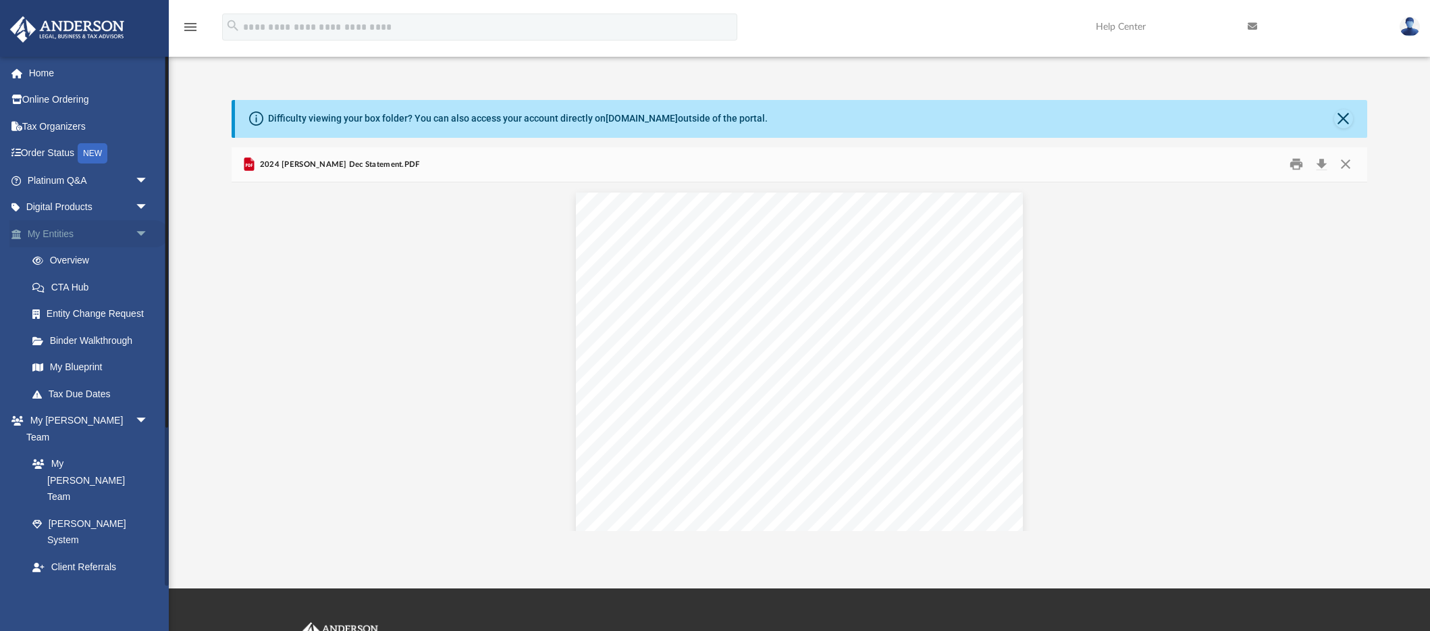
click at [139, 239] on span "arrow_drop_down" at bounding box center [148, 234] width 27 height 28
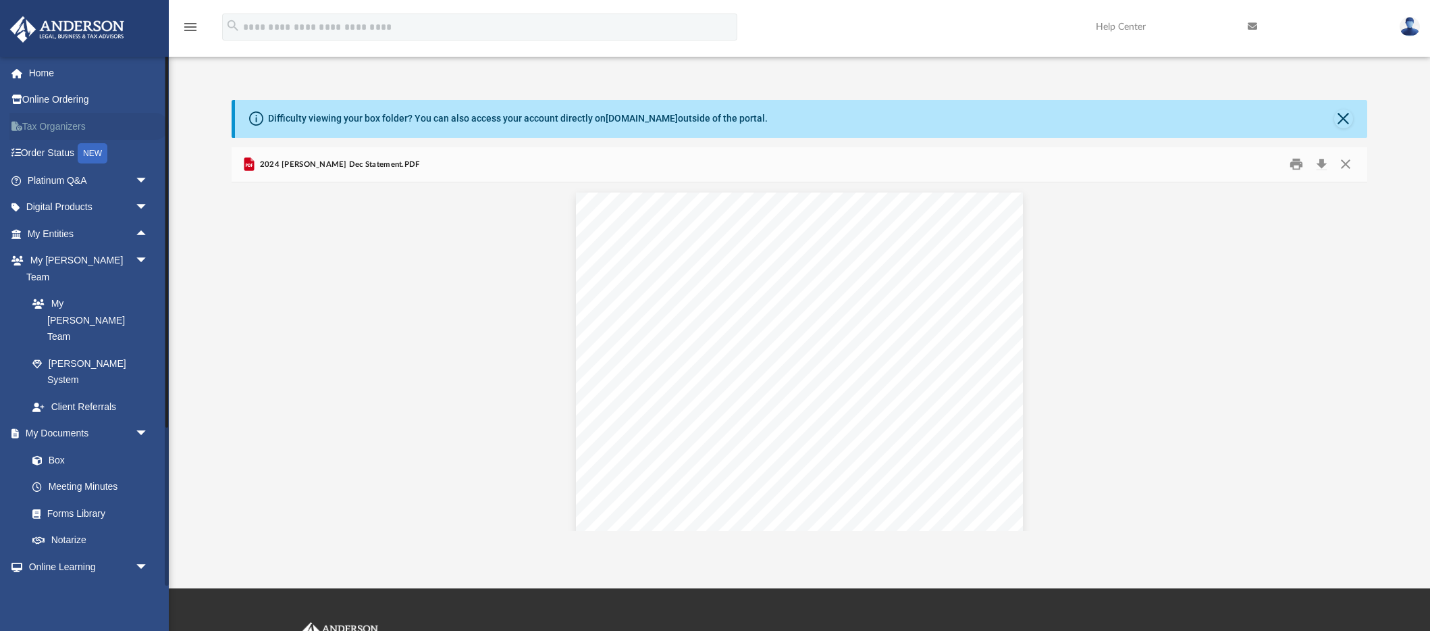
click at [97, 120] on link "Tax Organizers" at bounding box center [88, 126] width 159 height 27
